Goal: Information Seeking & Learning: Learn about a topic

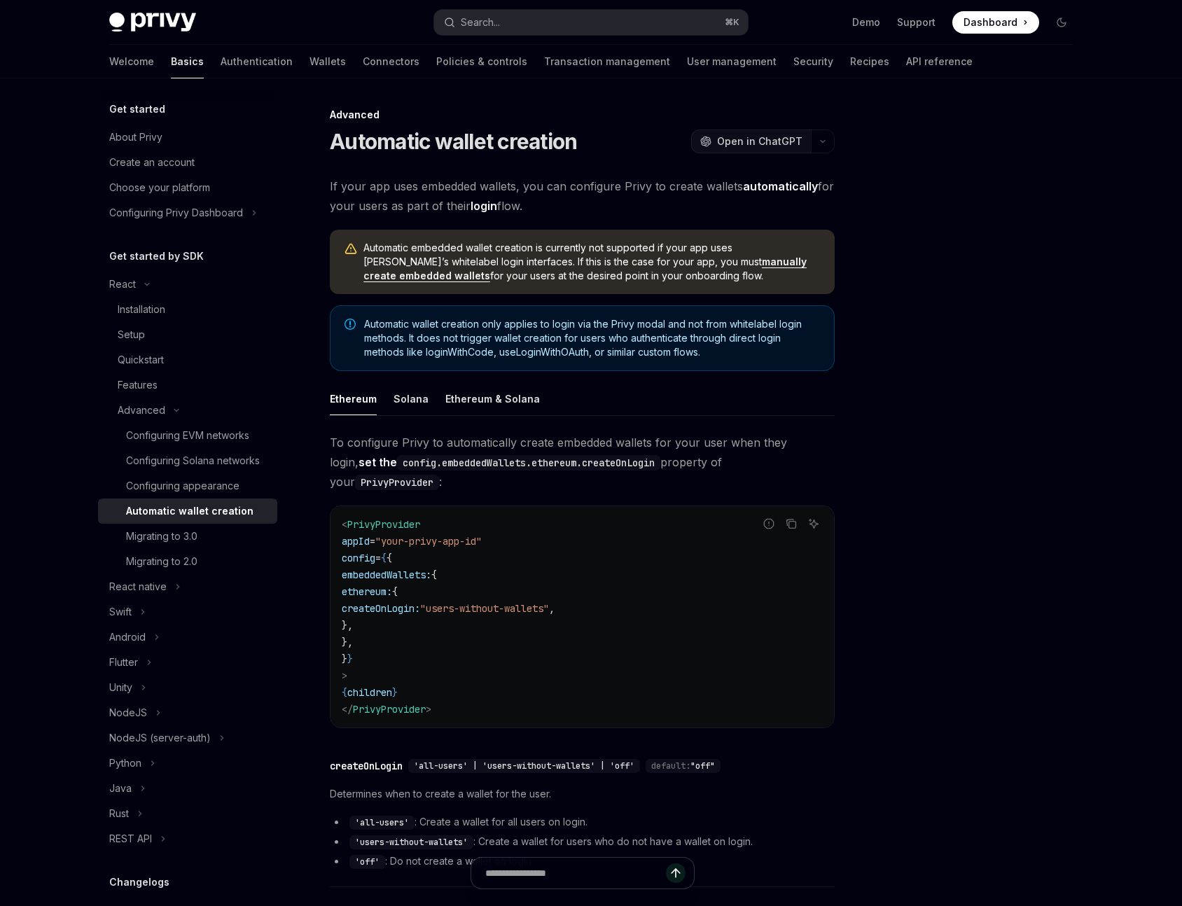
click at [784, 144] on span "Open in ChatGPT" at bounding box center [759, 141] width 85 height 14
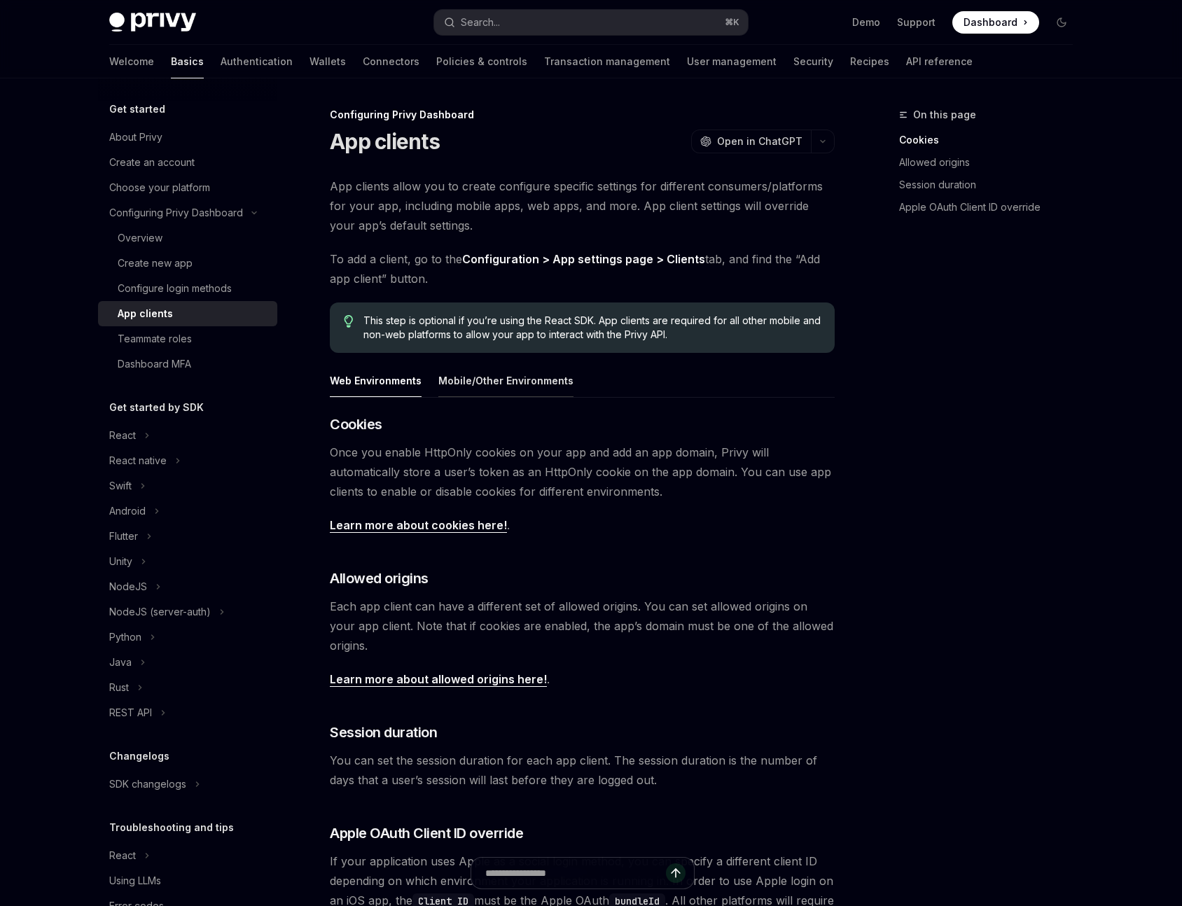
click at [550, 381] on div "Mobile/Other Environments" at bounding box center [505, 380] width 135 height 33
type textarea "*"
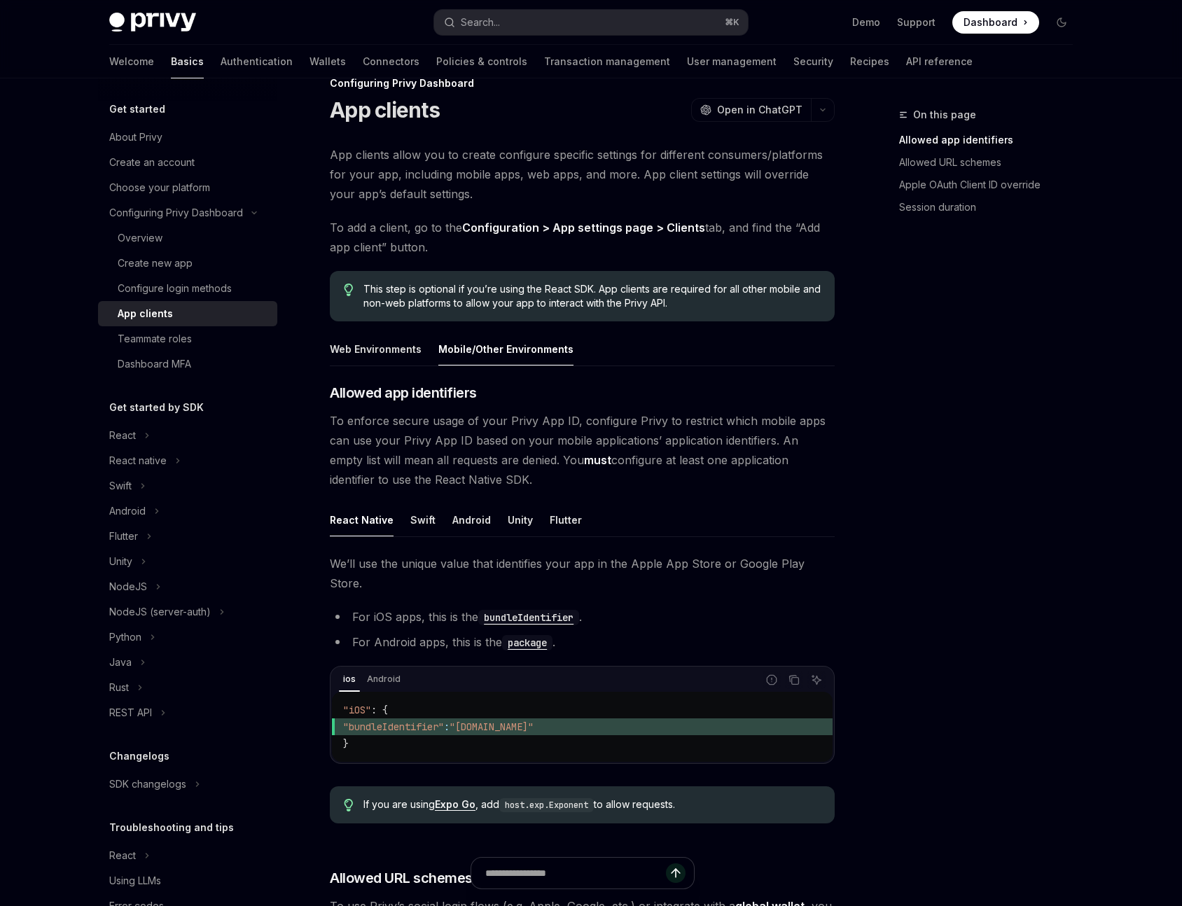
scroll to position [33, 0]
click at [740, 116] on button "OpenAI Open in ChatGPT" at bounding box center [751, 109] width 120 height 24
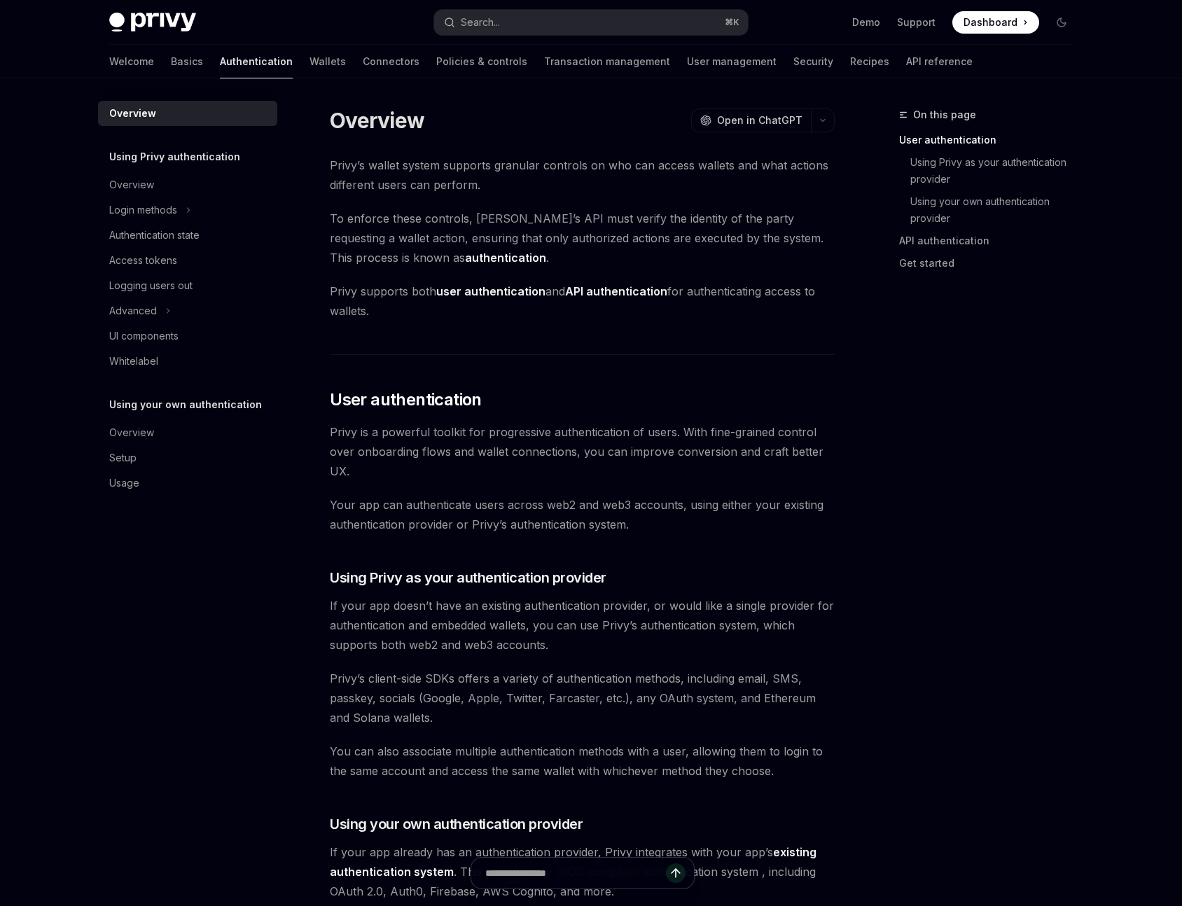
click at [104, 61] on div "Welcome Basics Authentication Wallets Connectors Policies & controls Transactio…" at bounding box center [591, 62] width 1031 height 34
click at [171, 64] on link "Basics" at bounding box center [187, 62] width 32 height 34
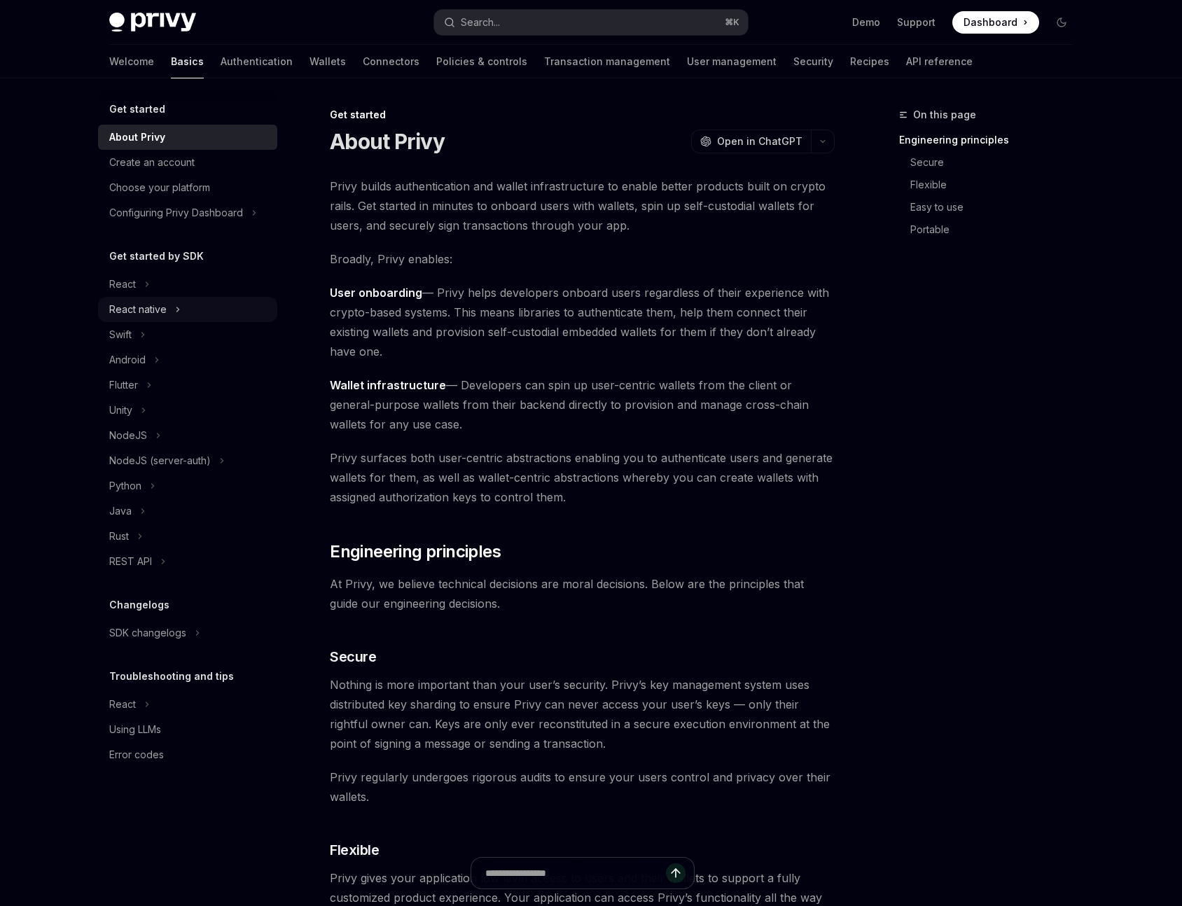
click at [142, 310] on div "React native" at bounding box center [137, 309] width 57 height 17
type textarea "*"
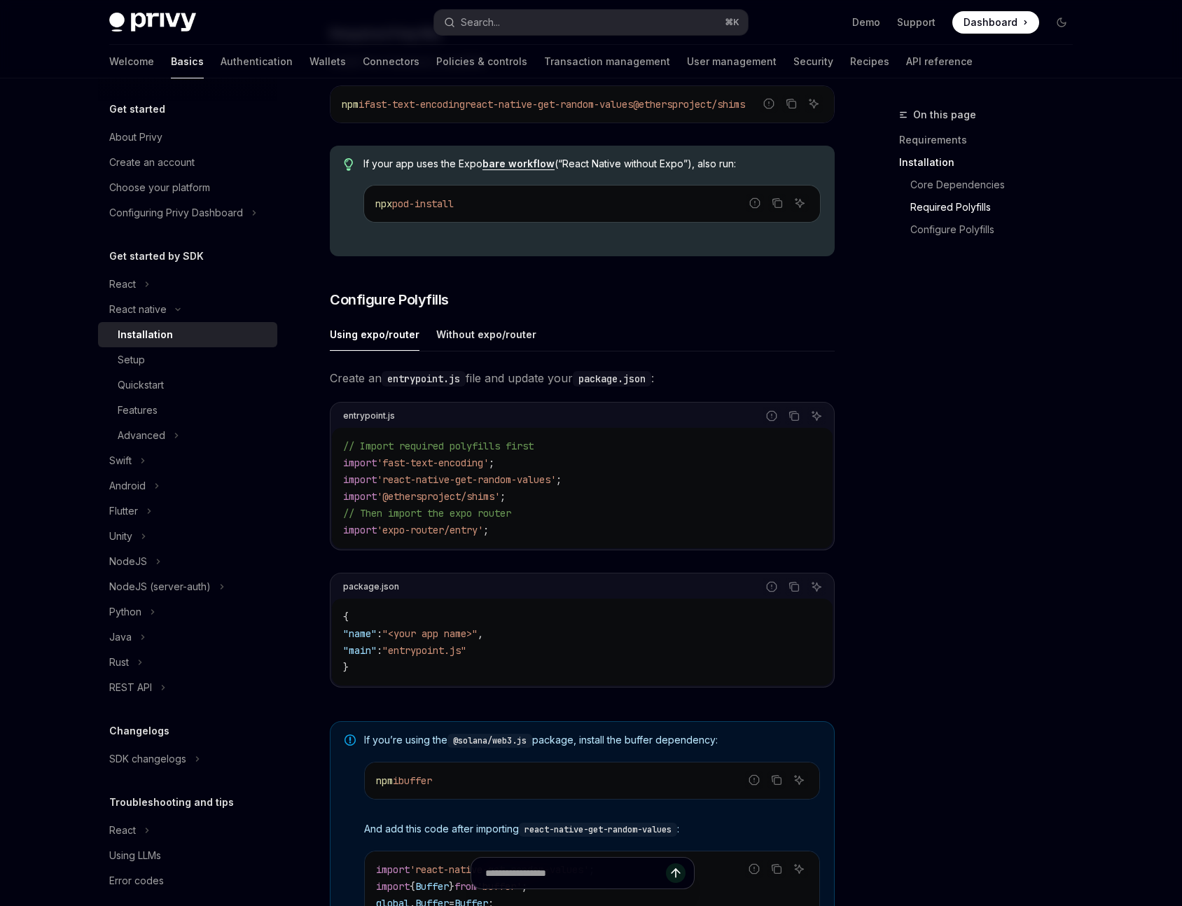
scroll to position [438, 0]
